Goal: Communication & Community: Answer question/provide support

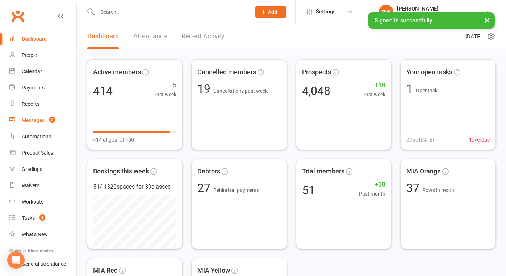
click at [35, 119] on div "Messages" at bounding box center [33, 120] width 23 height 6
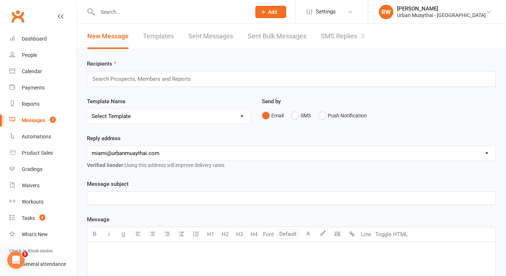
click at [334, 36] on link "SMS Replies 3" at bounding box center [342, 36] width 43 height 25
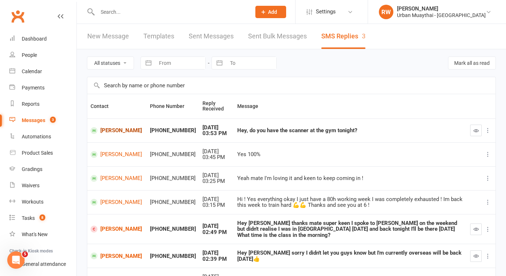
click at [107, 129] on link "[PERSON_NAME]" at bounding box center [117, 130] width 53 height 7
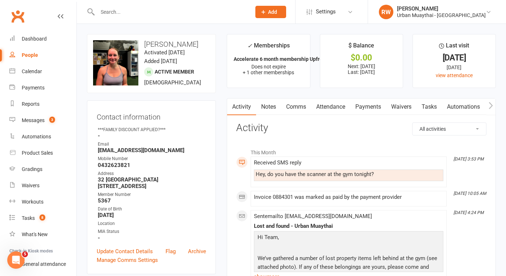
click at [300, 107] on link "Comms" at bounding box center [296, 106] width 30 height 17
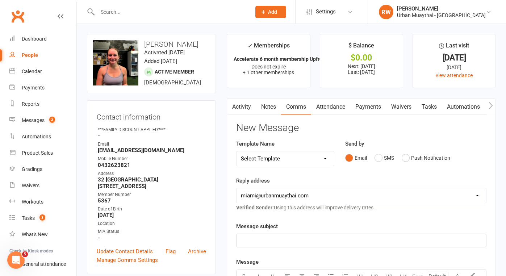
click at [261, 237] on p "﻿" at bounding box center [361, 240] width 241 height 9
drag, startPoint x: 261, startPoint y: 237, endPoint x: 379, endPoint y: 160, distance: 140.8
click at [379, 160] on button "SMS" at bounding box center [384, 158] width 20 height 14
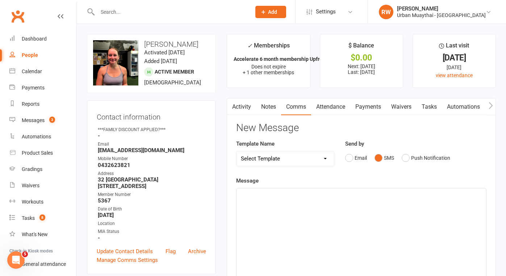
click at [291, 198] on div "﻿" at bounding box center [360, 242] width 249 height 109
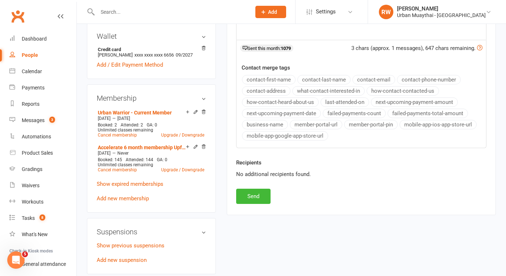
scroll to position [239, 0]
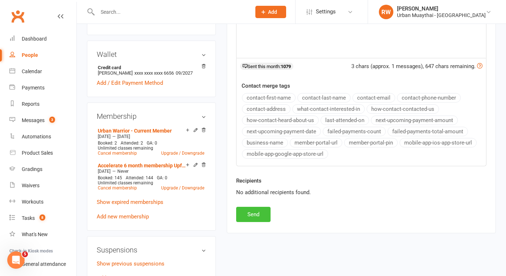
click at [255, 212] on button "Send" at bounding box center [253, 214] width 34 height 15
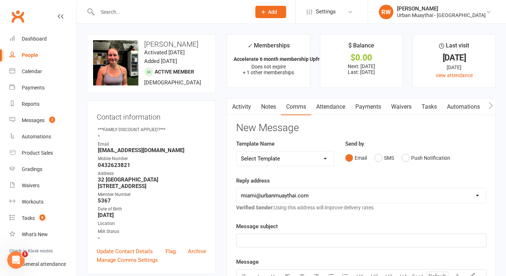
scroll to position [0, 0]
click at [30, 56] on div "People" at bounding box center [30, 55] width 16 height 6
select select "100"
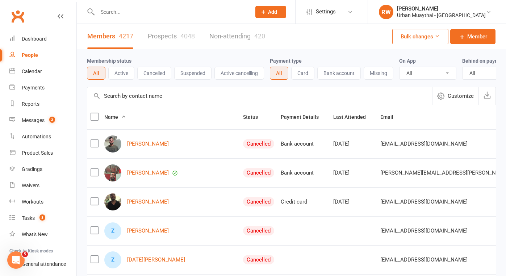
click at [163, 35] on link "Prospects 4048" at bounding box center [171, 36] width 47 height 25
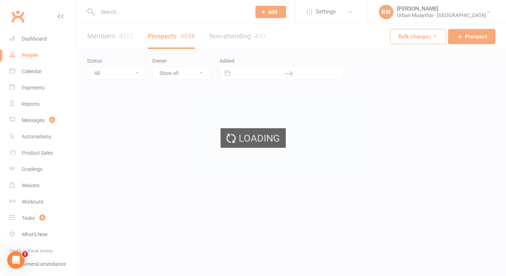
select select "100"
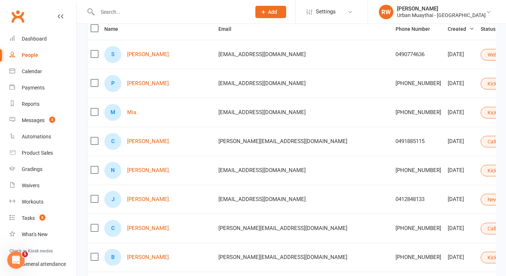
scroll to position [117, 0]
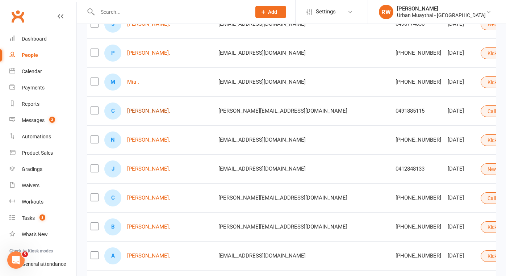
click at [151, 111] on link "[PERSON_NAME]." at bounding box center [148, 111] width 43 height 6
